Goal: Transaction & Acquisition: Subscribe to service/newsletter

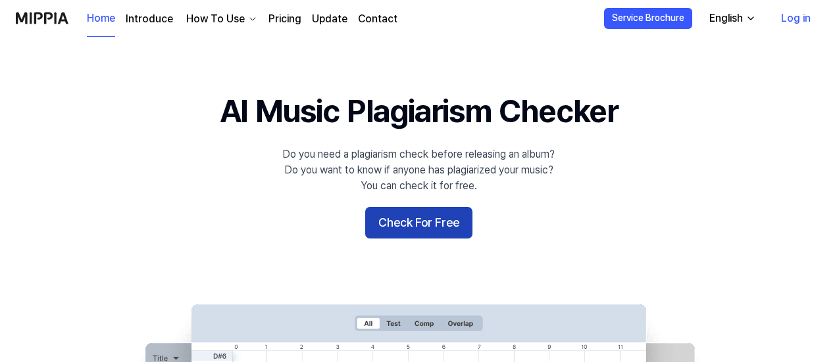
click at [427, 220] on button "Check For Free" at bounding box center [418, 223] width 107 height 32
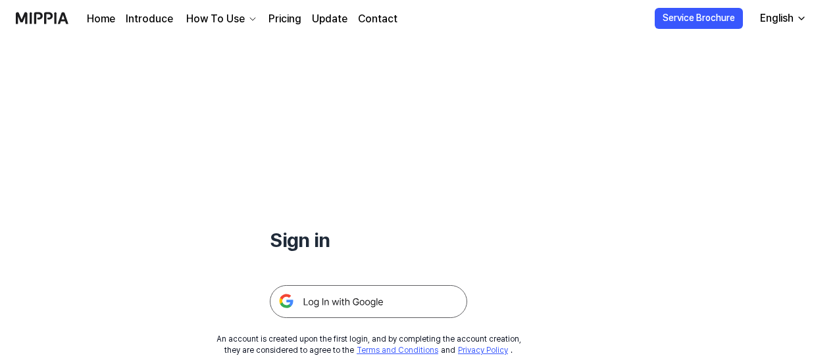
click at [275, 22] on link "Pricing" at bounding box center [284, 19] width 33 height 16
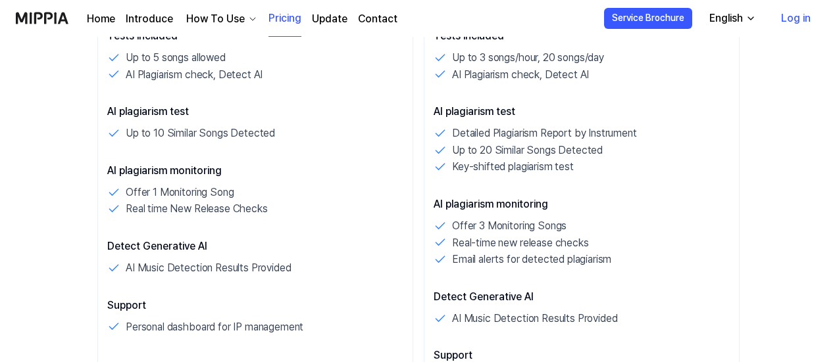
scroll to position [132, 0]
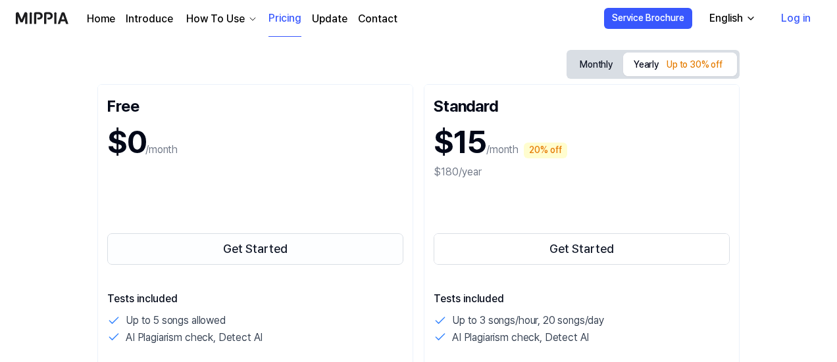
click at [260, 248] on button "Get Started" at bounding box center [255, 250] width 296 height 32
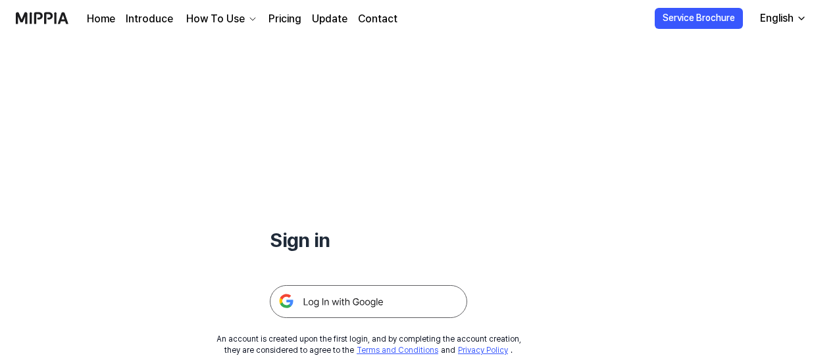
scroll to position [66, 0]
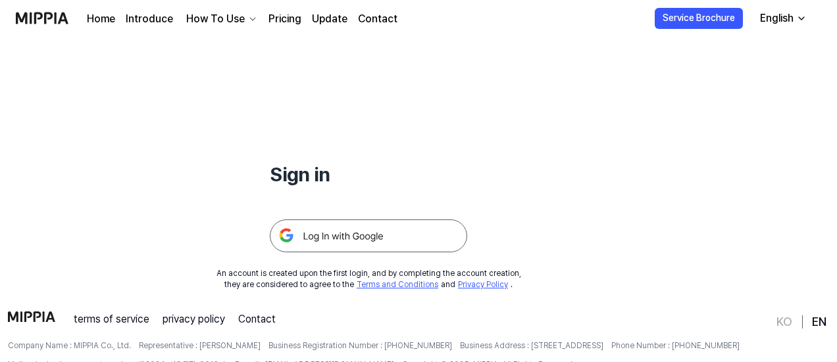
click at [357, 174] on h1 "Sign in" at bounding box center [368, 174] width 197 height 28
drag, startPoint x: 504, startPoint y: 218, endPoint x: 489, endPoint y: 220, distance: 14.6
click at [504, 218] on div "Sign in An account is created upon the first login, and by completing the accou…" at bounding box center [368, 131] width 737 height 320
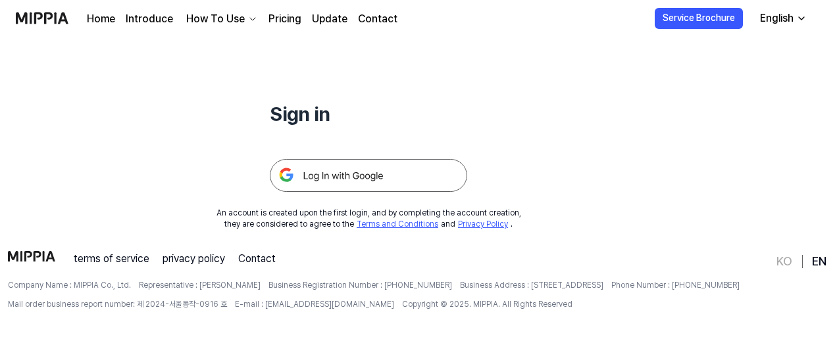
click at [290, 98] on div "Sign in" at bounding box center [368, 52] width 197 height 282
click at [678, 25] on button "Service Brochure" at bounding box center [698, 18] width 88 height 21
click at [96, 23] on link "Home" at bounding box center [101, 19] width 28 height 16
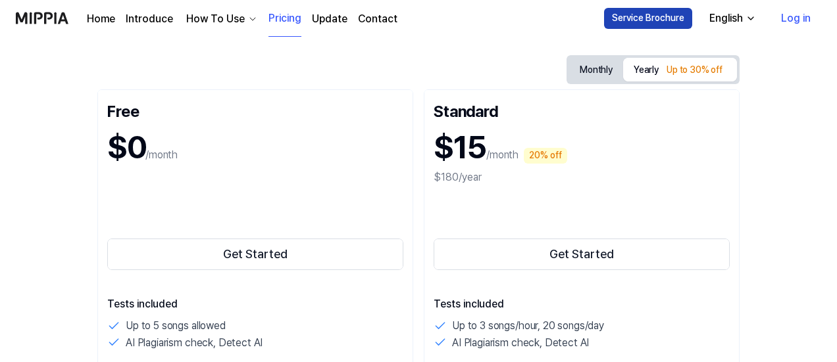
scroll to position [132, 0]
